Goal: Information Seeking & Learning: Learn about a topic

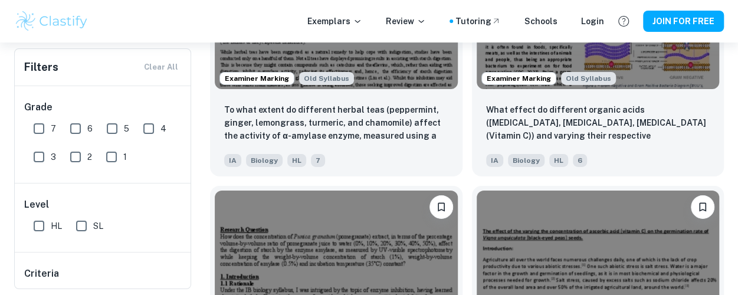
scroll to position [1914, 0]
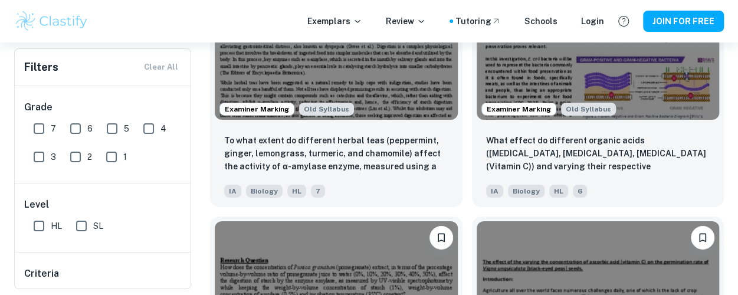
drag, startPoint x: 0, startPoint y: 0, endPoint x: 196, endPoint y: 181, distance: 266.8
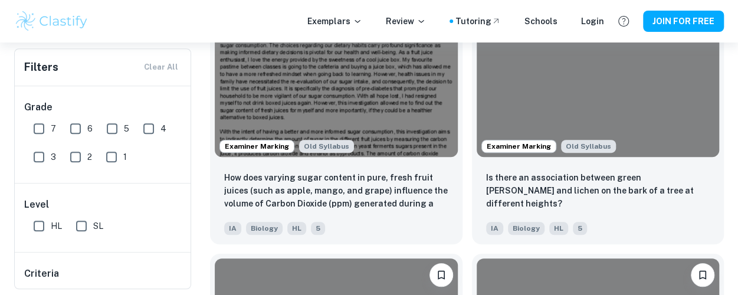
scroll to position [4713, 0]
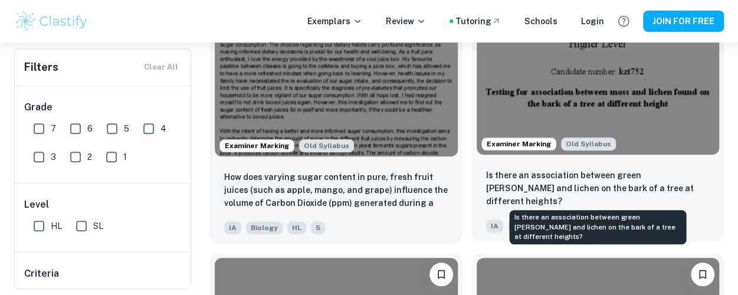
click at [597, 191] on p "Is there an association between green [PERSON_NAME] and lichen on the bark of a…" at bounding box center [598, 188] width 224 height 39
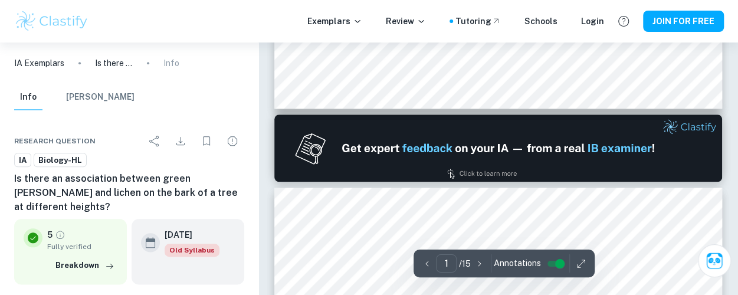
type input "2"
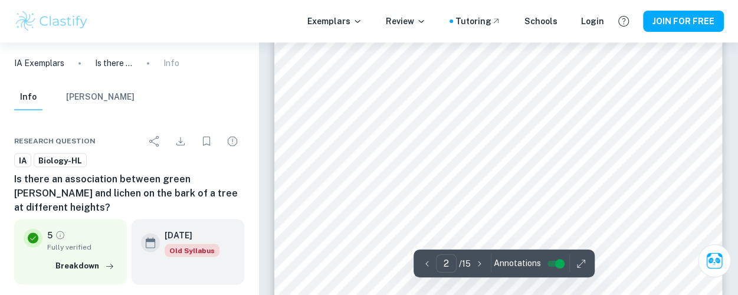
scroll to position [956, 0]
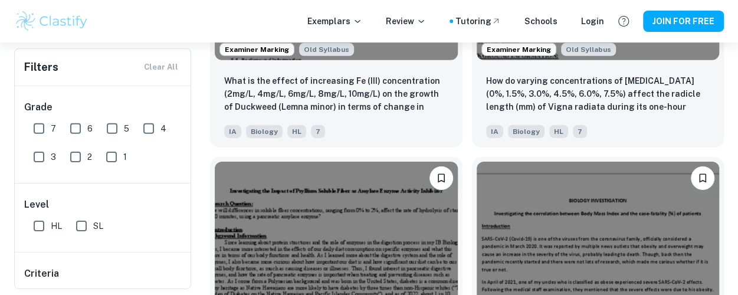
scroll to position [6227, 0]
